Goal: Information Seeking & Learning: Learn about a topic

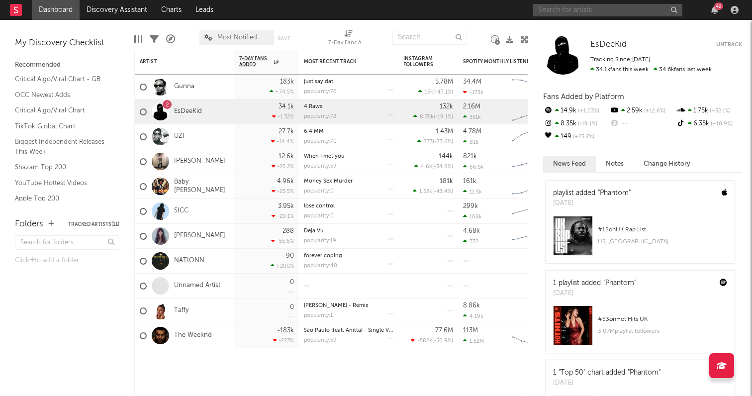
click at [544, 11] on input "text" at bounding box center [607, 10] width 149 height 12
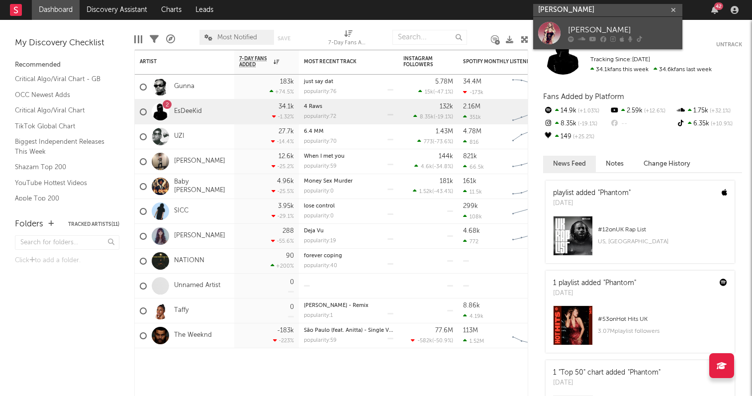
type input "[PERSON_NAME]"
click at [574, 23] on link "[PERSON_NAME]" at bounding box center [607, 33] width 149 height 32
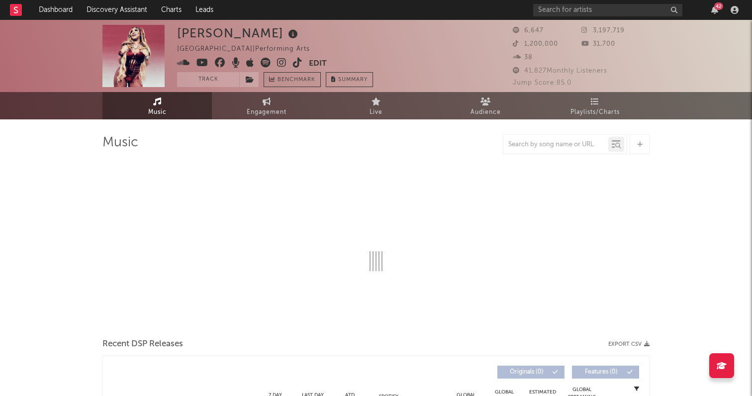
select select "1w"
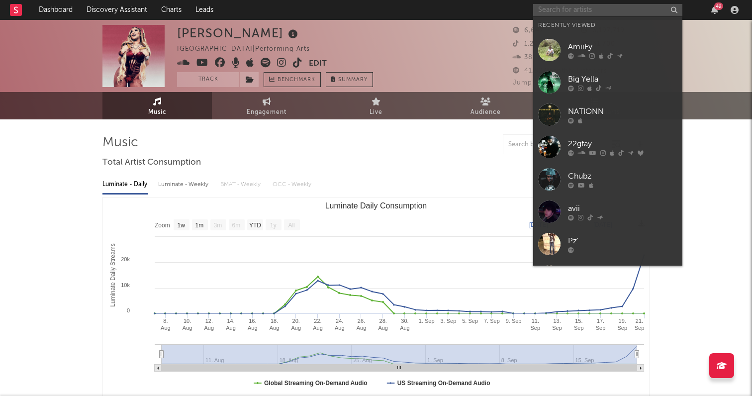
click at [574, 8] on input "text" at bounding box center [607, 10] width 149 height 12
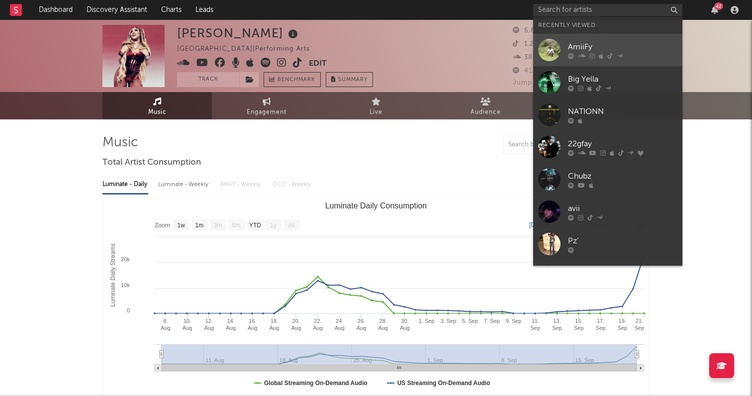
click at [584, 47] on div "AmiiFy" at bounding box center [622, 47] width 109 height 12
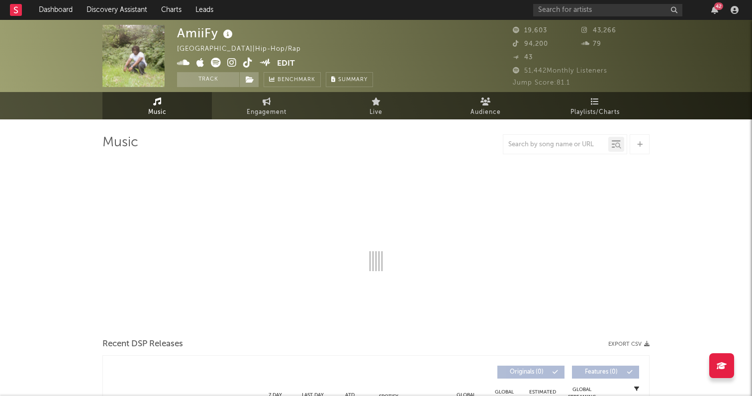
select select "1w"
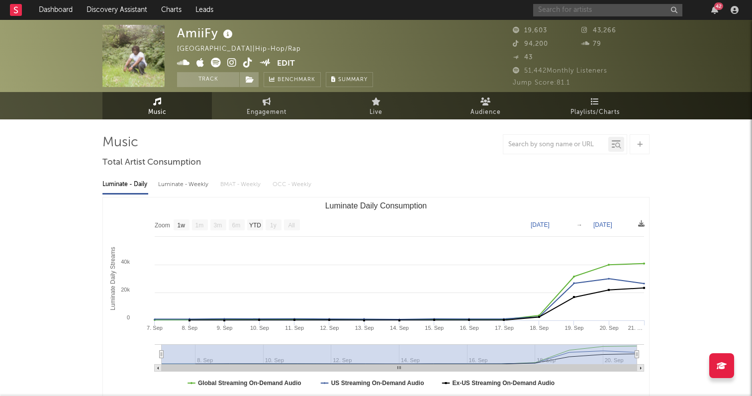
click at [604, 11] on input "text" at bounding box center [607, 10] width 149 height 12
drag, startPoint x: 591, startPoint y: 10, endPoint x: 451, endPoint y: -31, distance: 146.0
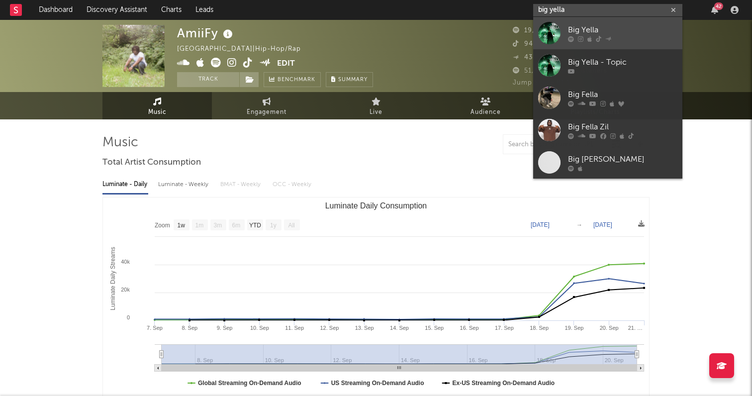
type input "big yella"
click at [593, 28] on div "Big Yella" at bounding box center [622, 30] width 109 height 12
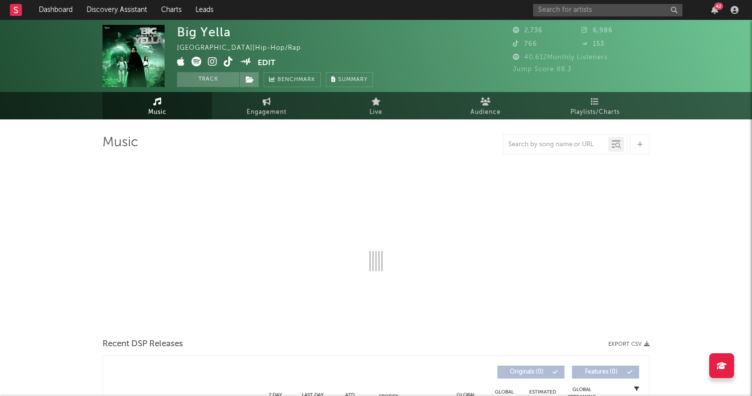
select select "1w"
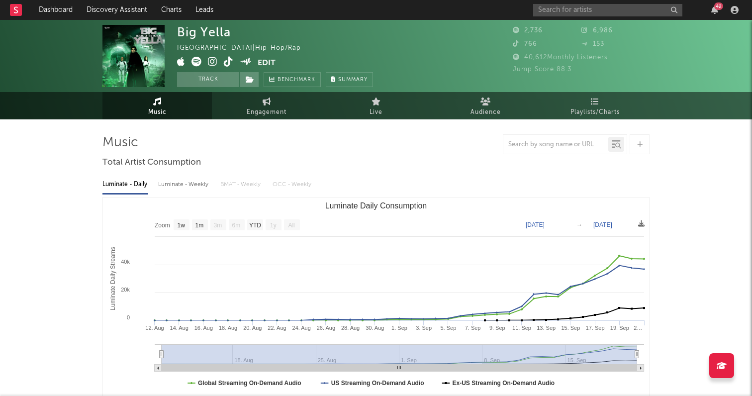
click at [211, 63] on icon at bounding box center [212, 62] width 9 height 10
click at [593, 4] on input "text" at bounding box center [607, 10] width 149 height 12
drag, startPoint x: 575, startPoint y: 11, endPoint x: 440, endPoint y: -18, distance: 137.9
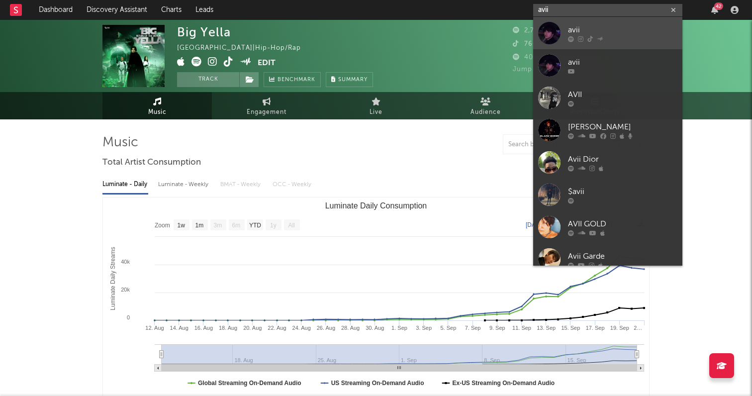
type input "avii"
click at [591, 28] on div "avii" at bounding box center [622, 30] width 109 height 12
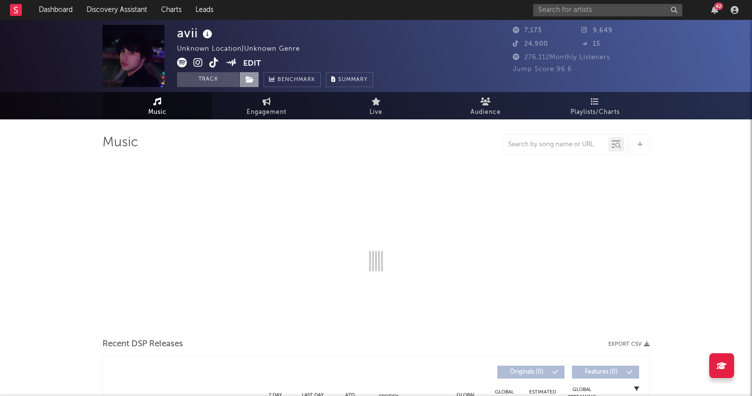
select select "1w"
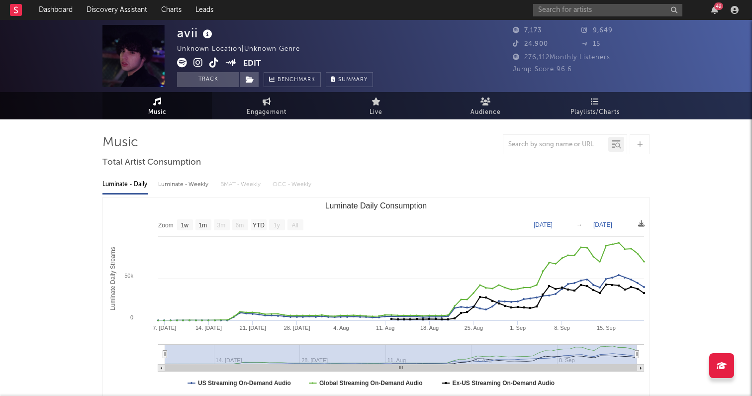
click at [198, 60] on icon at bounding box center [197, 63] width 9 height 10
click at [553, 14] on input "text" at bounding box center [607, 10] width 149 height 12
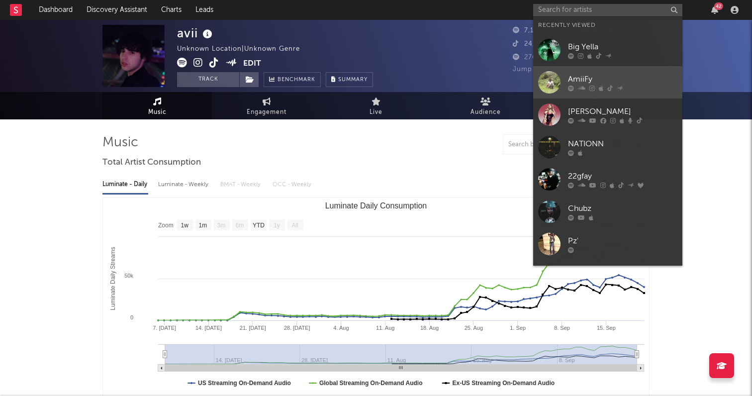
click at [602, 73] on div "AmiiFy" at bounding box center [622, 79] width 109 height 12
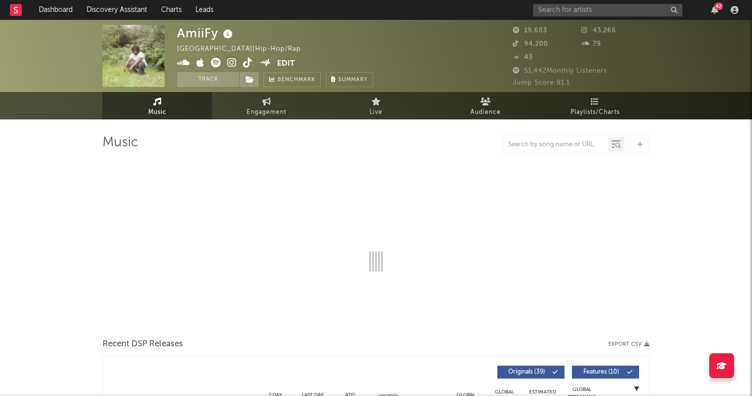
click at [233, 60] on icon at bounding box center [231, 63] width 9 height 10
select select "1w"
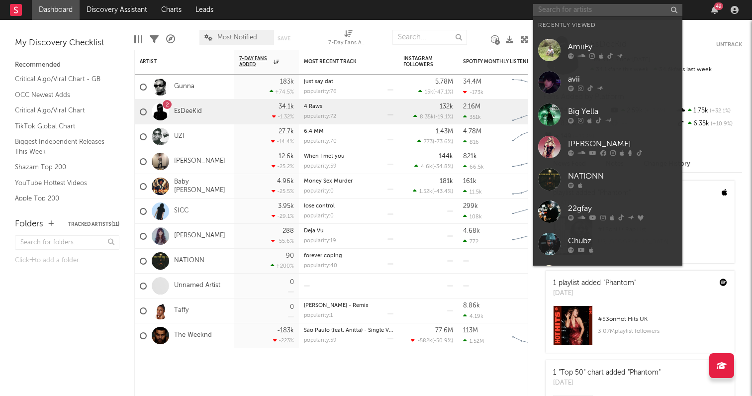
click at [597, 6] on input "text" at bounding box center [607, 10] width 149 height 12
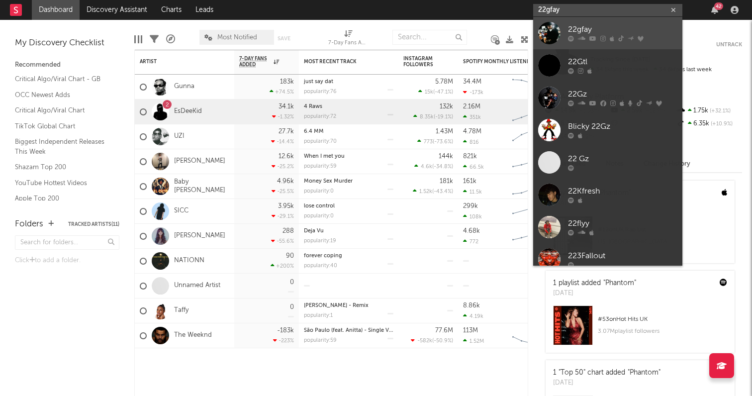
type input "22gfay"
click at [592, 32] on div "22gfay" at bounding box center [622, 30] width 109 height 12
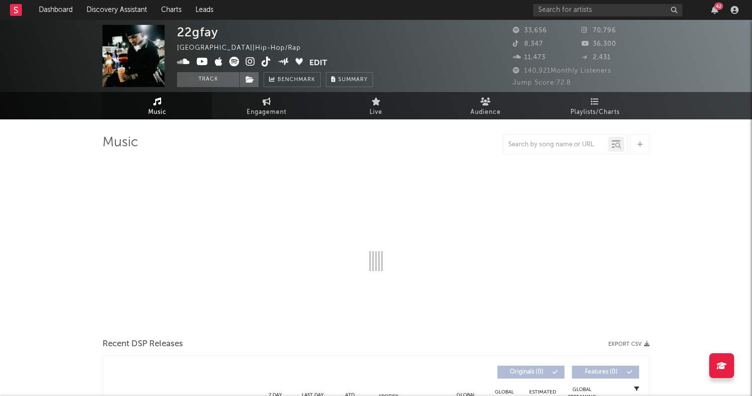
select select "6m"
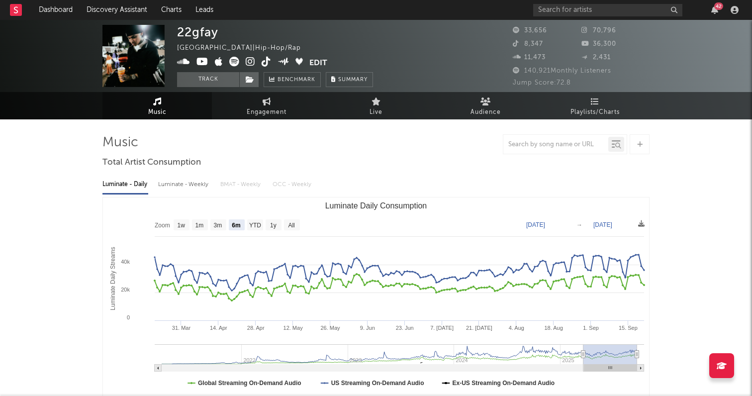
click at [250, 58] on icon at bounding box center [250, 62] width 9 height 10
click at [572, 4] on input "text" at bounding box center [607, 10] width 149 height 12
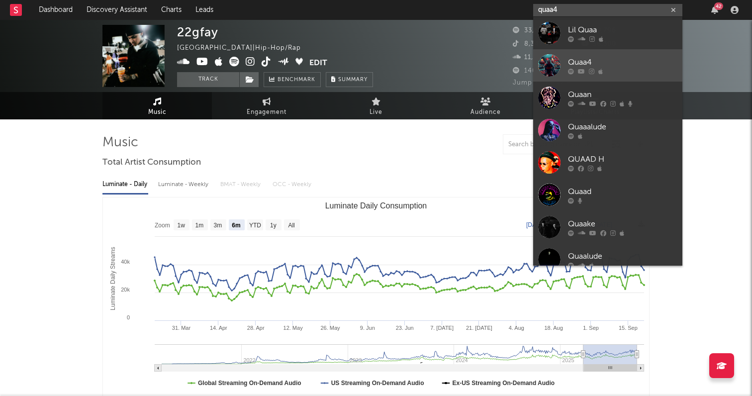
type input "quaa4"
click at [595, 59] on div "Quaa4" at bounding box center [622, 62] width 109 height 12
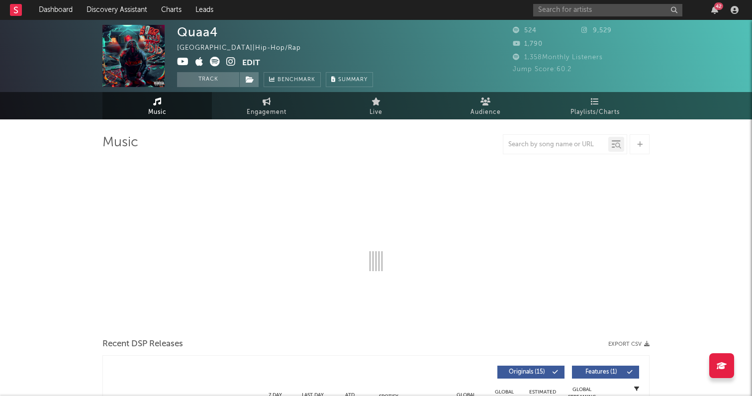
select select "1w"
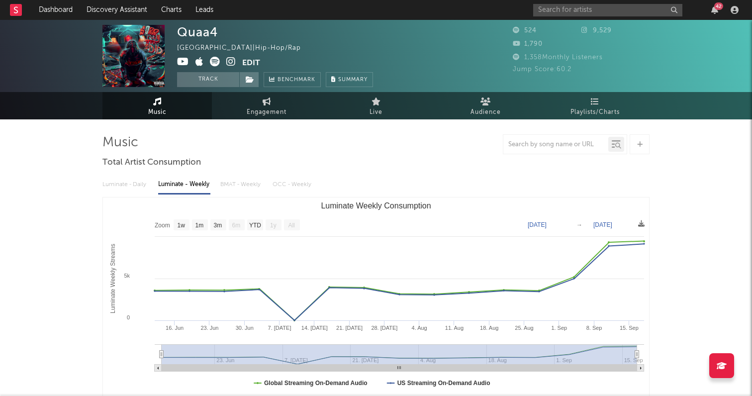
click at [232, 65] on icon at bounding box center [230, 62] width 9 height 10
